Goal: Use online tool/utility: Utilize a website feature to perform a specific function

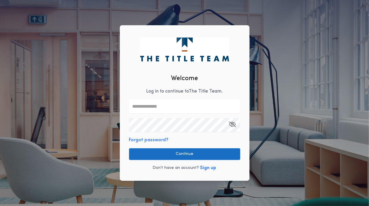
type input "**********"
click at [182, 151] on button "Continue" at bounding box center [184, 154] width 111 height 12
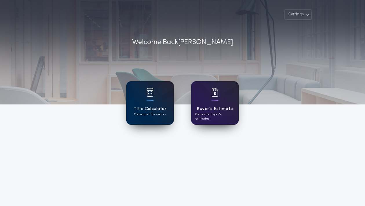
click at [154, 111] on h1 "Title Calculator" at bounding box center [150, 108] width 33 height 7
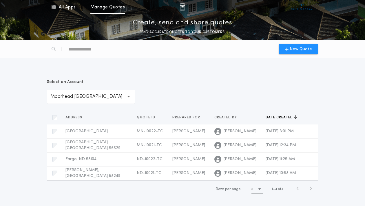
click at [127, 96] on icon "button" at bounding box center [128, 97] width 3 height 14
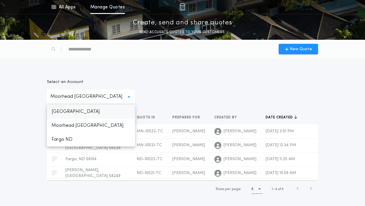
click at [73, 112] on p "[GEOGRAPHIC_DATA]" at bounding box center [91, 112] width 88 height 14
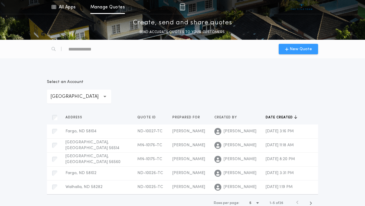
click at [300, 51] on span "New Quote" at bounding box center [301, 49] width 22 height 6
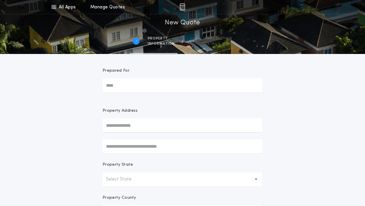
click at [141, 89] on input "Prepared For" at bounding box center [183, 85] width 160 height 14
type input "**********"
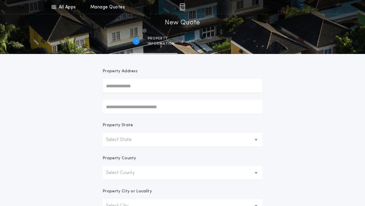
scroll to position [58, 0]
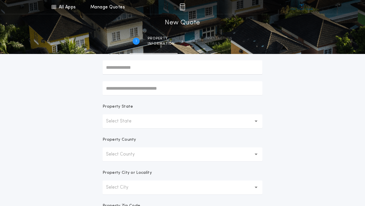
click at [140, 120] on p "Select State" at bounding box center [123, 121] width 35 height 7
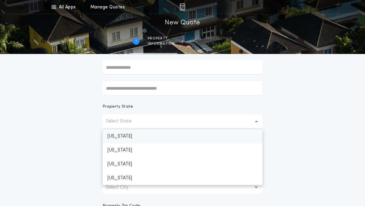
click at [119, 137] on p "[US_STATE]" at bounding box center [183, 136] width 160 height 14
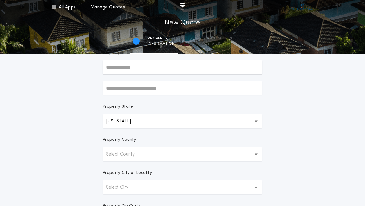
click at [127, 155] on p "Select County" at bounding box center [125, 154] width 38 height 7
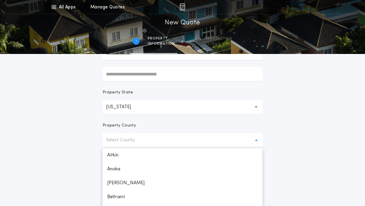
scroll to position [735, 0]
click at [123, 186] on p "Otter Tail" at bounding box center [183, 185] width 160 height 14
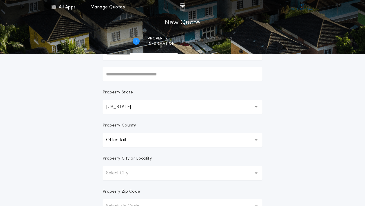
click at [122, 173] on p "Select City" at bounding box center [122, 172] width 32 height 7
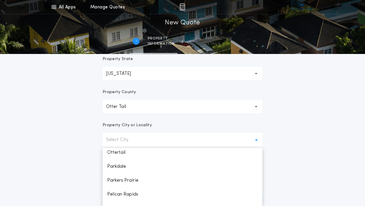
scroll to position [393, 0]
click at [121, 166] on p "Pelican Rapids" at bounding box center [183, 165] width 160 height 14
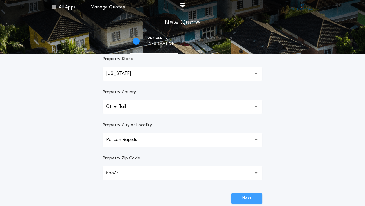
drag, startPoint x: 244, startPoint y: 199, endPoint x: 247, endPoint y: 196, distance: 4.3
click at [246, 197] on button "Next" at bounding box center [246, 198] width 31 height 10
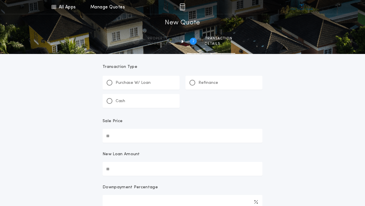
scroll to position [0, 0]
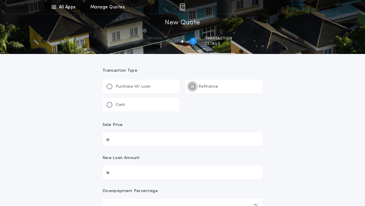
click at [193, 86] on div at bounding box center [192, 86] width 3 height 3
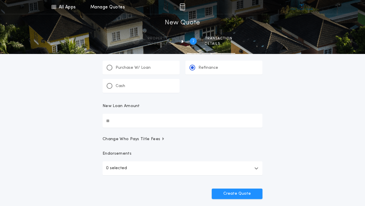
scroll to position [29, 0]
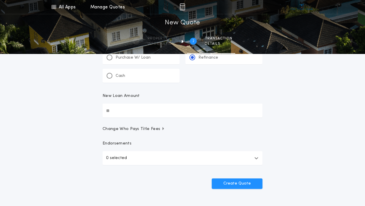
click at [141, 110] on input "New Loan Amount" at bounding box center [183, 110] width 160 height 14
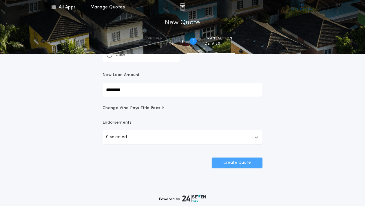
scroll to position [58, 0]
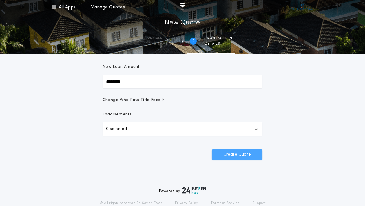
type input "********"
click at [236, 155] on button "Create Quote" at bounding box center [237, 154] width 51 height 10
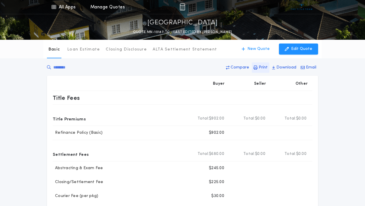
click at [260, 67] on p "Print" at bounding box center [263, 68] width 9 height 6
